Goal: Transaction & Acquisition: Purchase product/service

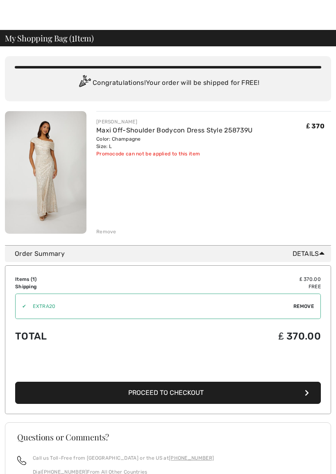
scroll to position [8, 0]
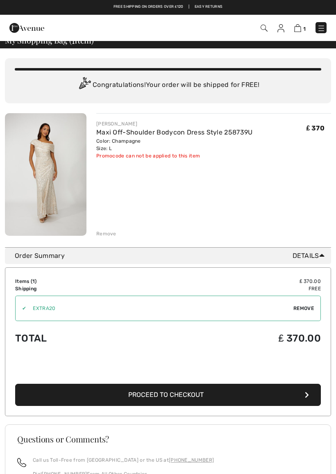
click at [295, 304] on div "✔ Apply Remove" at bounding box center [168, 307] width 306 height 25
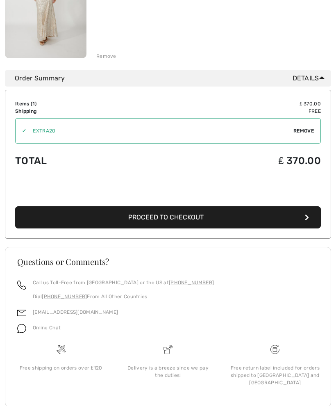
scroll to position [186, 0]
click at [289, 224] on button "Proceed to Checkout" at bounding box center [168, 217] width 306 height 22
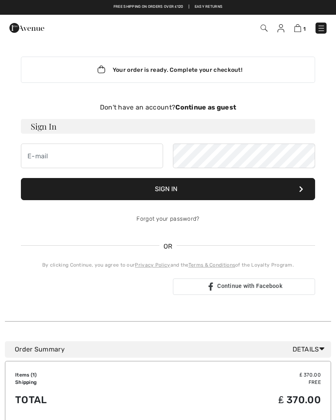
click at [301, 29] on img at bounding box center [297, 28] width 7 height 8
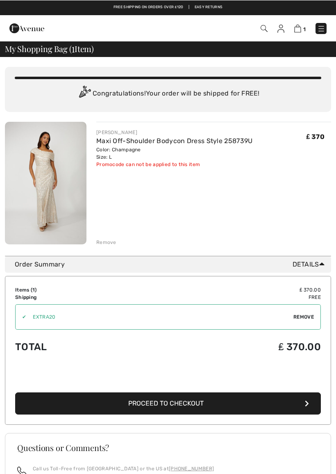
scroll to position [3, 0]
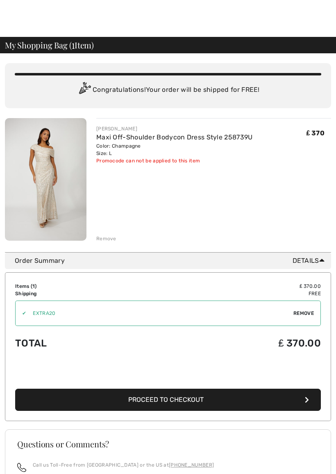
click at [309, 314] on span "Remove" at bounding box center [303, 312] width 20 height 7
click at [309, 316] on span "Apply" at bounding box center [306, 312] width 16 height 7
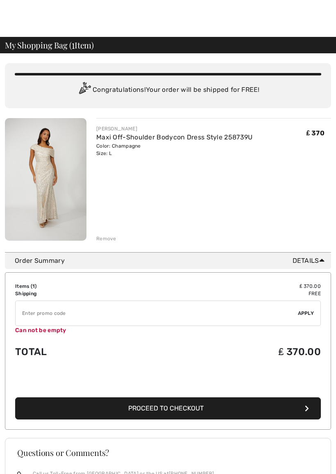
click at [258, 316] on input "TEXT" at bounding box center [157, 313] width 282 height 25
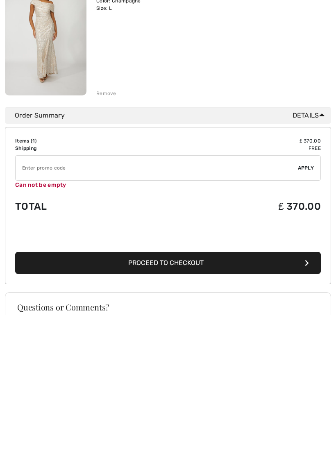
scroll to position [31, 0]
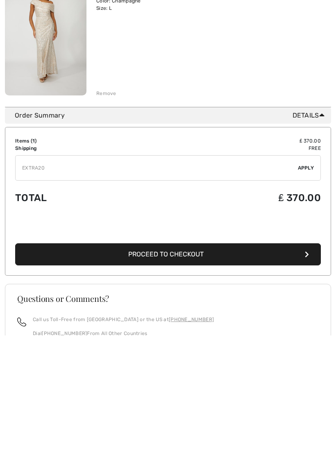
type input "EXTRA20"
click at [308, 273] on div "✔ Apply Remove" at bounding box center [168, 285] width 306 height 25
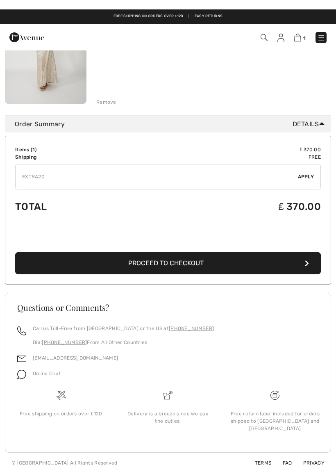
scroll to position [132, 0]
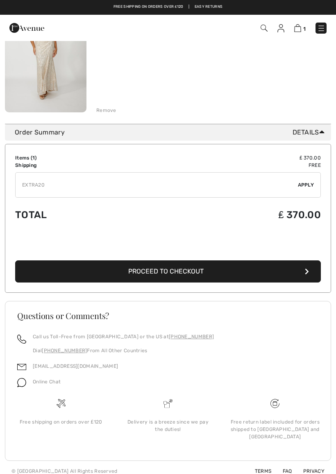
click at [310, 186] on span "Apply" at bounding box center [306, 184] width 16 height 7
click at [299, 271] on button "Proceed to Checkout" at bounding box center [168, 271] width 306 height 22
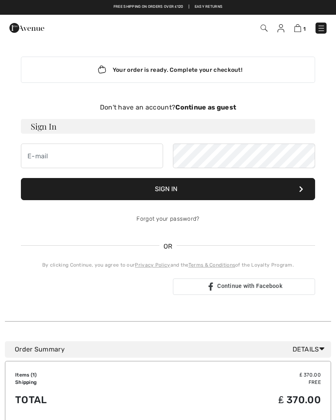
click at [224, 111] on strong "Continue as guest" at bounding box center [205, 107] width 61 height 8
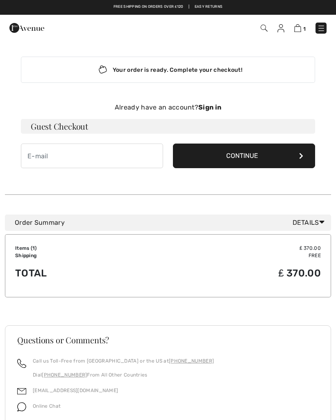
click at [297, 31] on img at bounding box center [297, 28] width 7 height 8
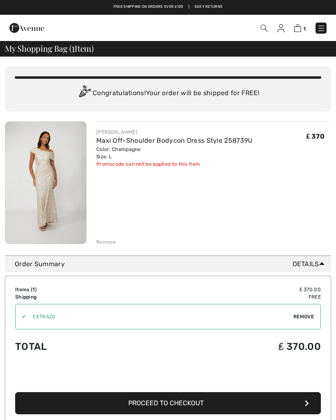
click at [304, 320] on span "Remove" at bounding box center [303, 316] width 20 height 7
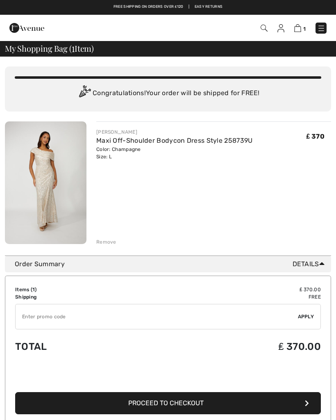
click at [152, 318] on input "TEXT" at bounding box center [157, 316] width 282 height 25
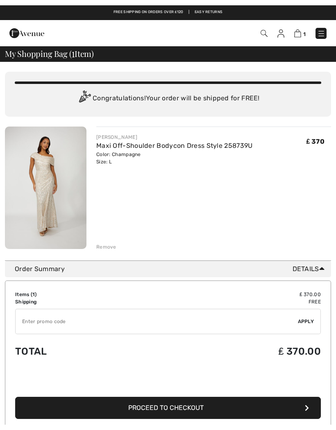
scroll to position [42, 0]
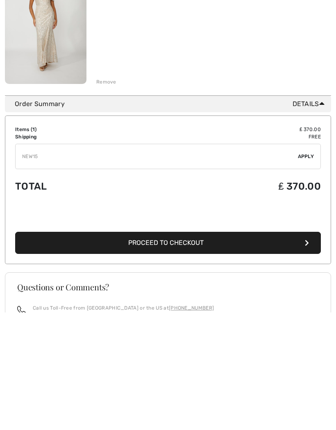
type input "NEW15"
click at [304, 270] on span "Apply" at bounding box center [306, 273] width 16 height 7
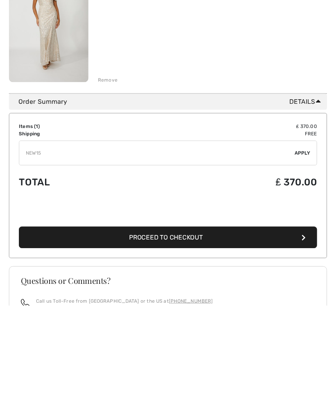
scroll to position [160, 0]
